Goal: Task Accomplishment & Management: Use online tool/utility

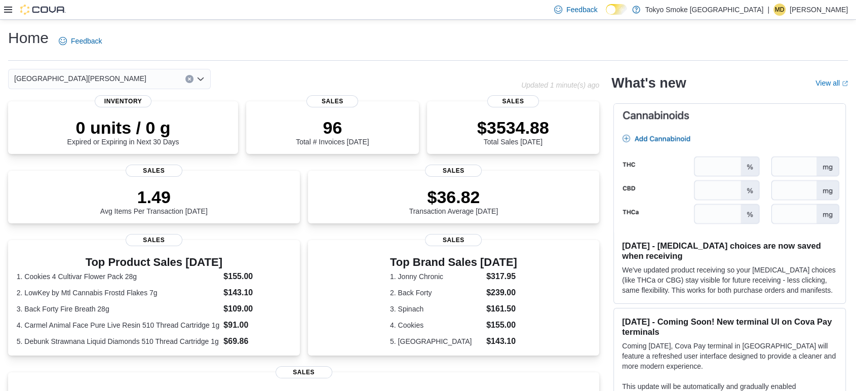
click at [5, 14] on div at bounding box center [35, 10] width 62 height 10
click at [9, 6] on icon at bounding box center [8, 10] width 8 height 8
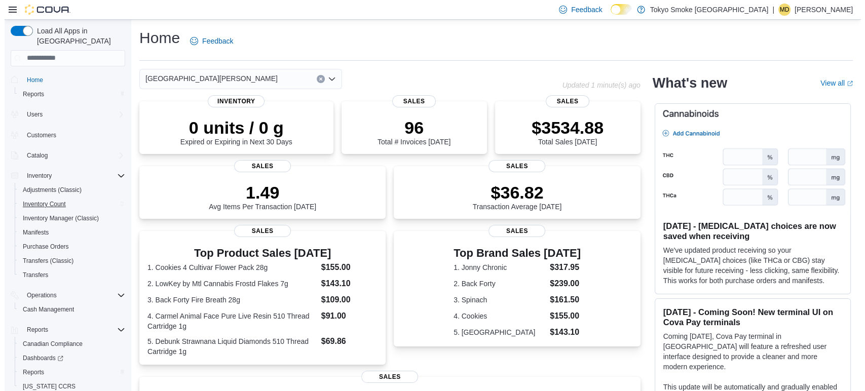
scroll to position [24, 0]
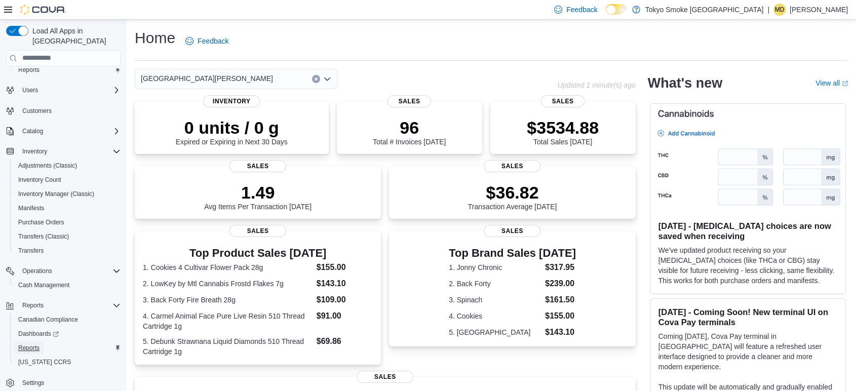
click at [33, 344] on span "Reports" at bounding box center [28, 348] width 21 height 8
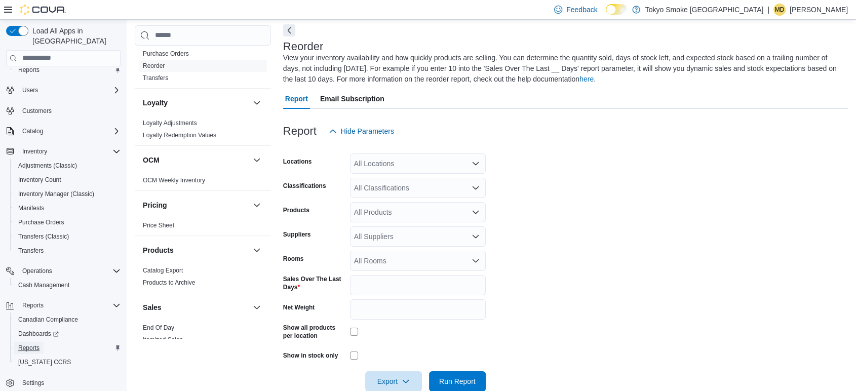
scroll to position [563, 0]
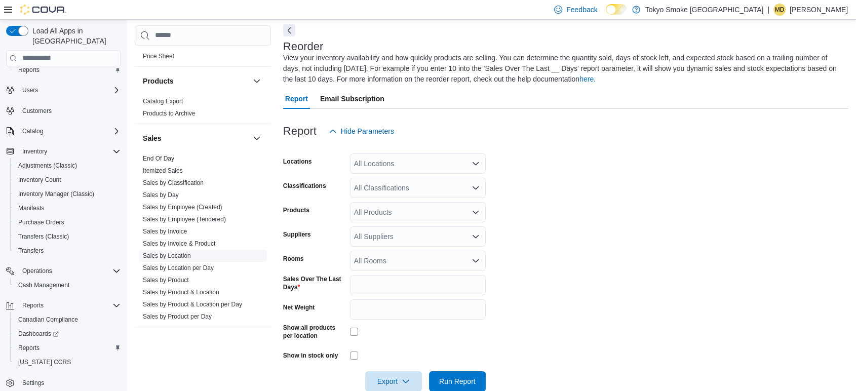
click at [169, 255] on link "Sales by Location" at bounding box center [167, 255] width 48 height 7
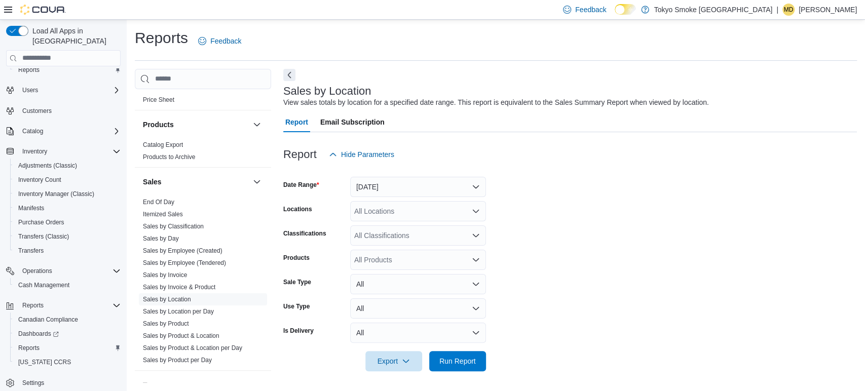
click at [7, 10] on icon at bounding box center [8, 10] width 8 height 6
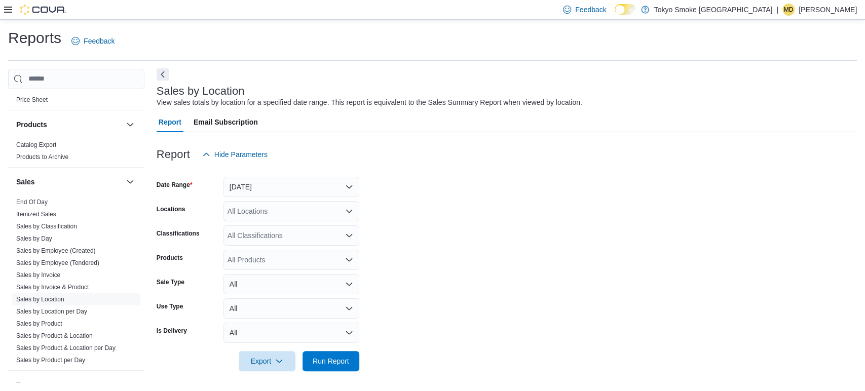
click at [161, 75] on button "Next" at bounding box center [163, 74] width 12 height 12
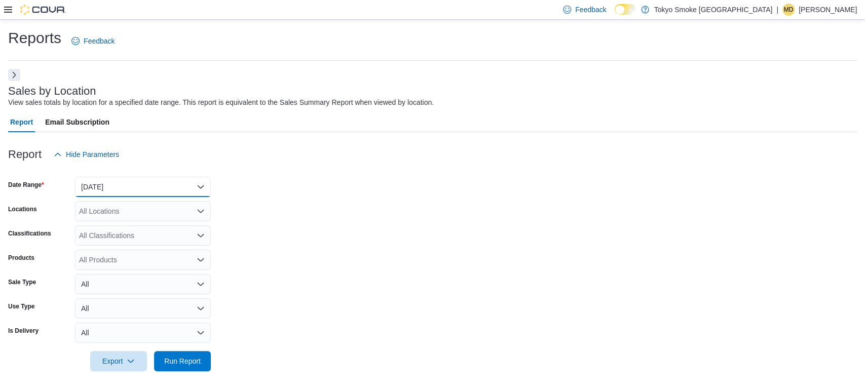
click at [122, 190] on button "Yesterday" at bounding box center [143, 187] width 136 height 20
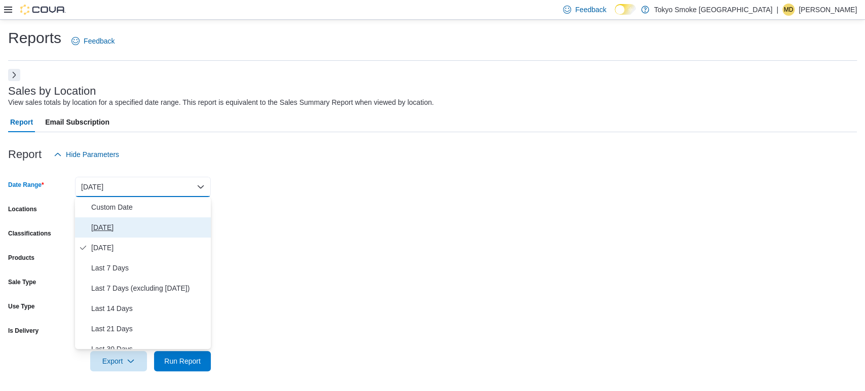
click at [101, 226] on span "[DATE]" at bounding box center [149, 227] width 116 height 12
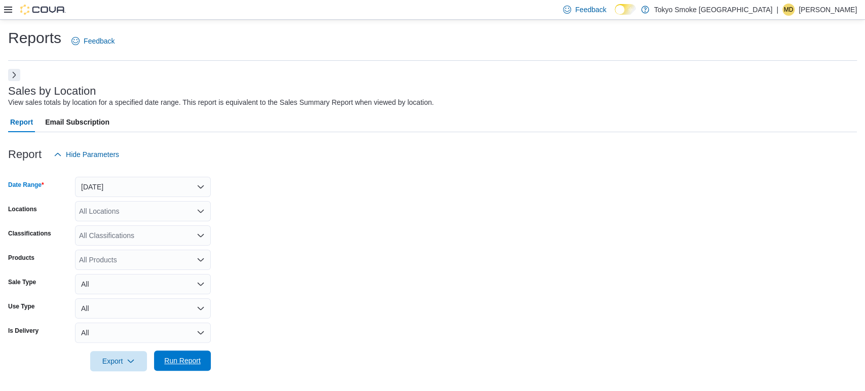
click at [182, 367] on span "Run Report" at bounding box center [182, 361] width 45 height 20
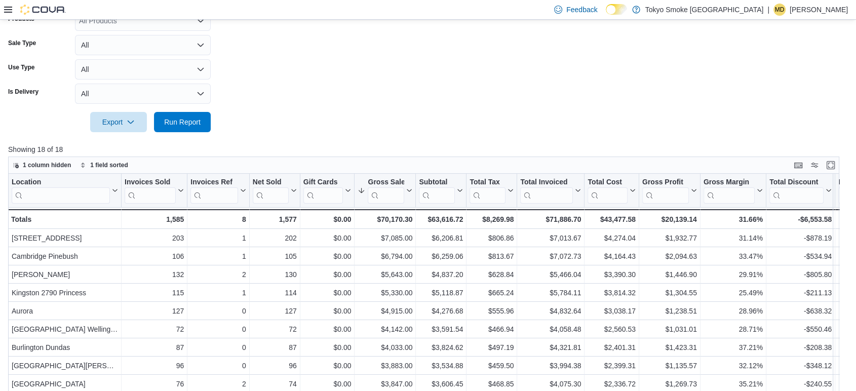
scroll to position [281, 0]
